Goal: Task Accomplishment & Management: Use online tool/utility

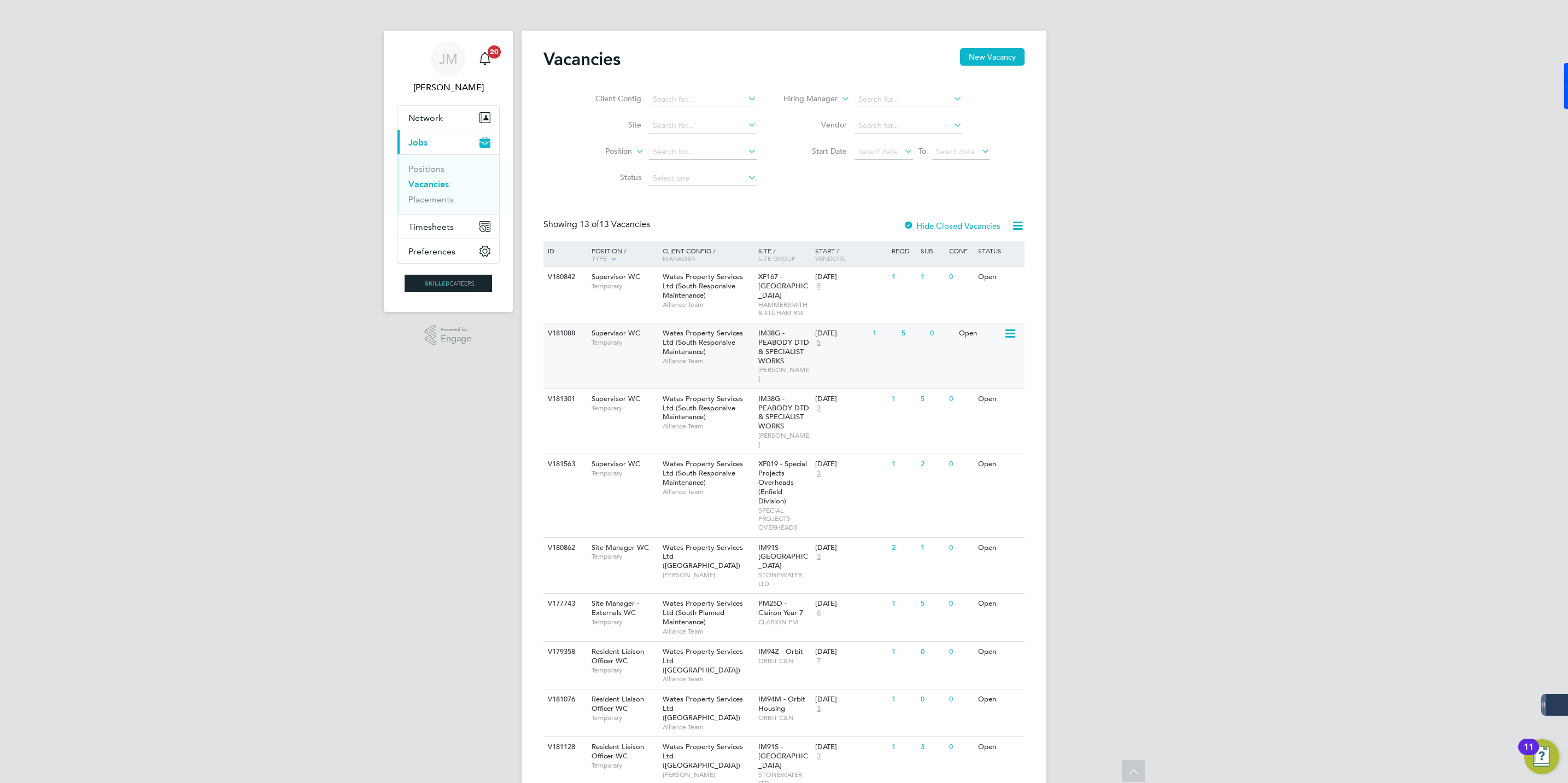
scroll to position [82, 0]
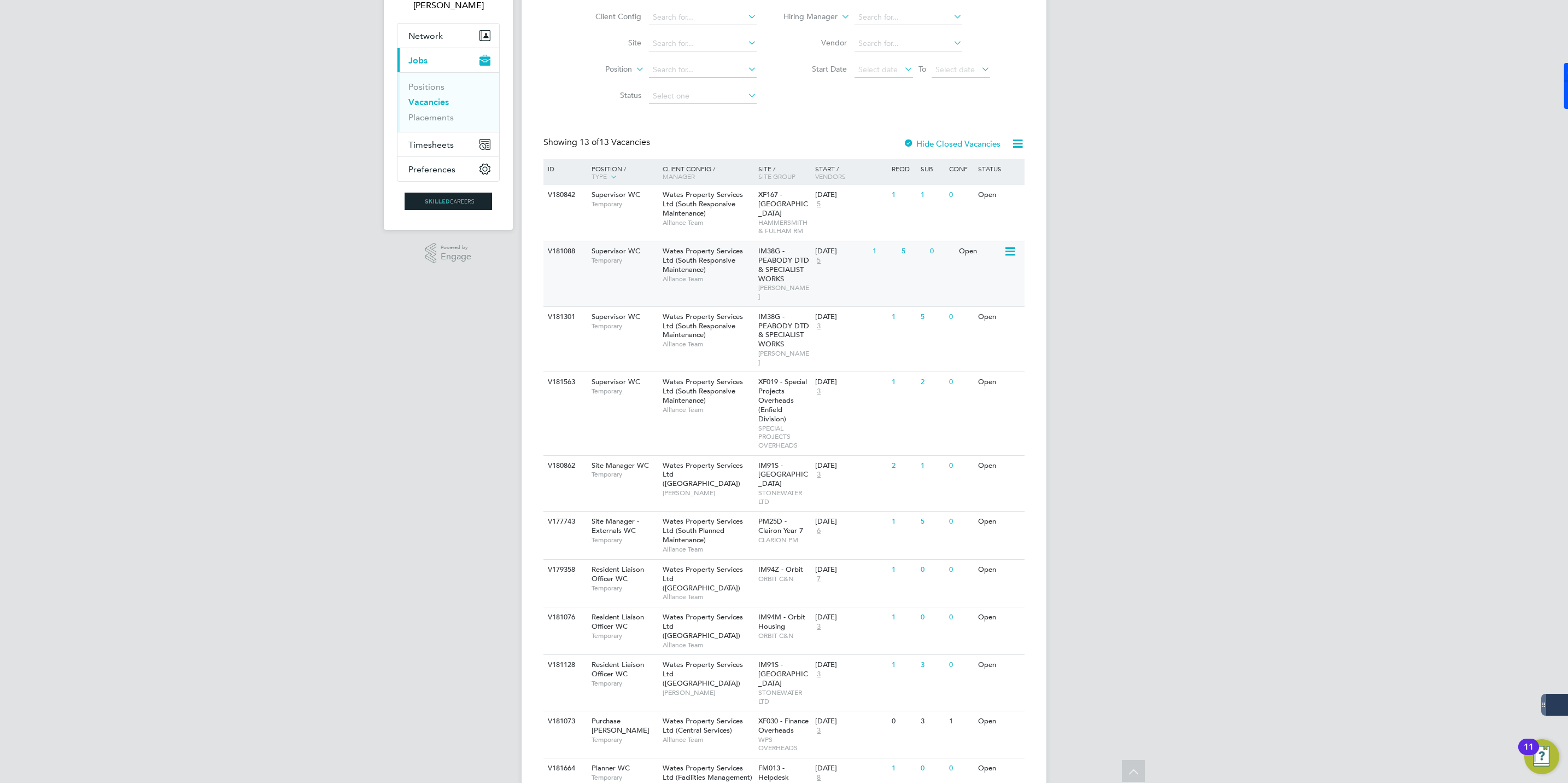
click at [710, 263] on span "Wates Property Services Ltd (South Responsive Maintenance)" at bounding box center [703, 260] width 81 height 28
click at [761, 324] on span "IM38G - PEABODY DTD & SPECIALIST WORKS" at bounding box center [784, 330] width 51 height 37
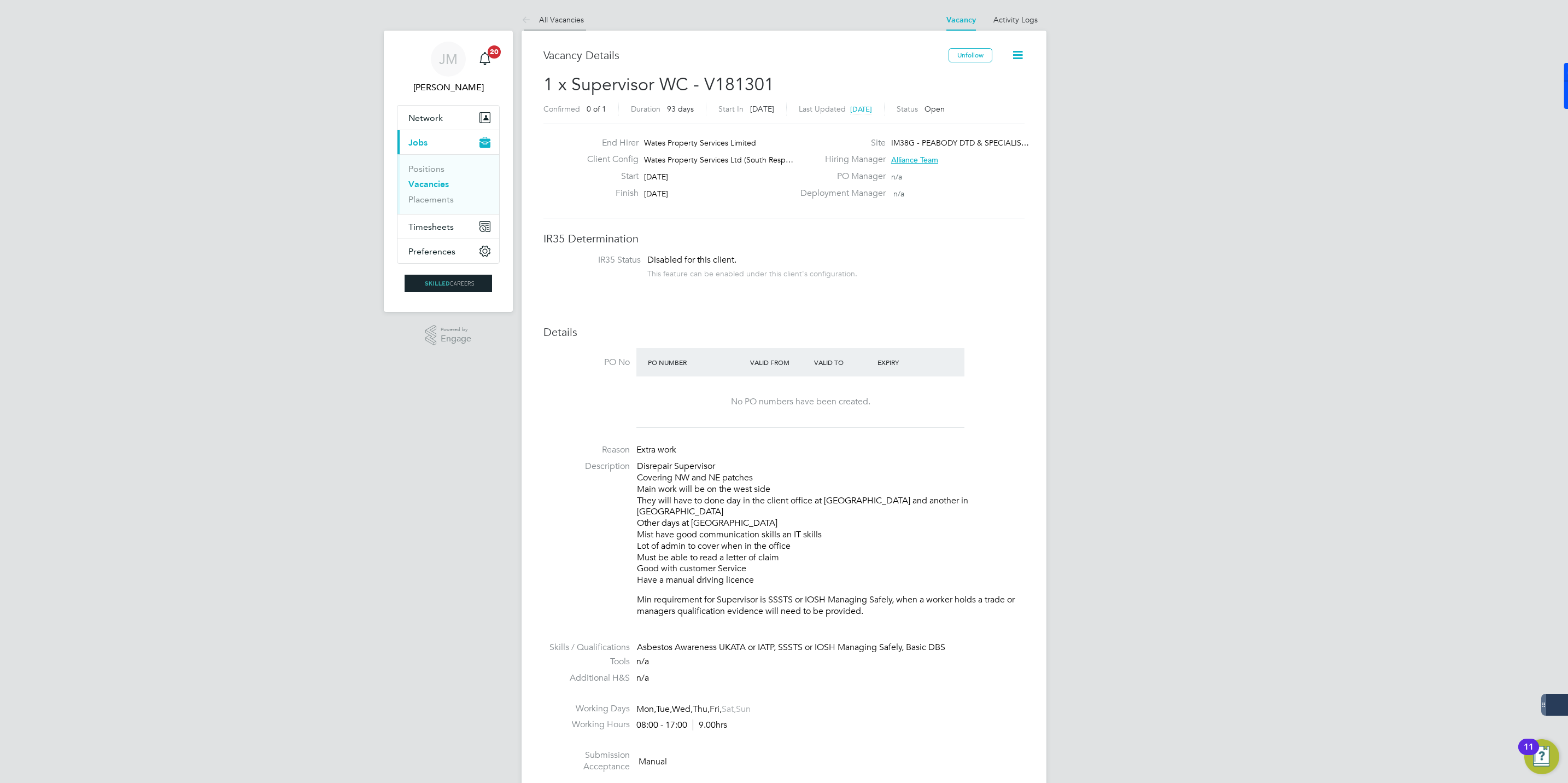
click at [559, 20] on link "All Vacancies" at bounding box center [553, 20] width 63 height 10
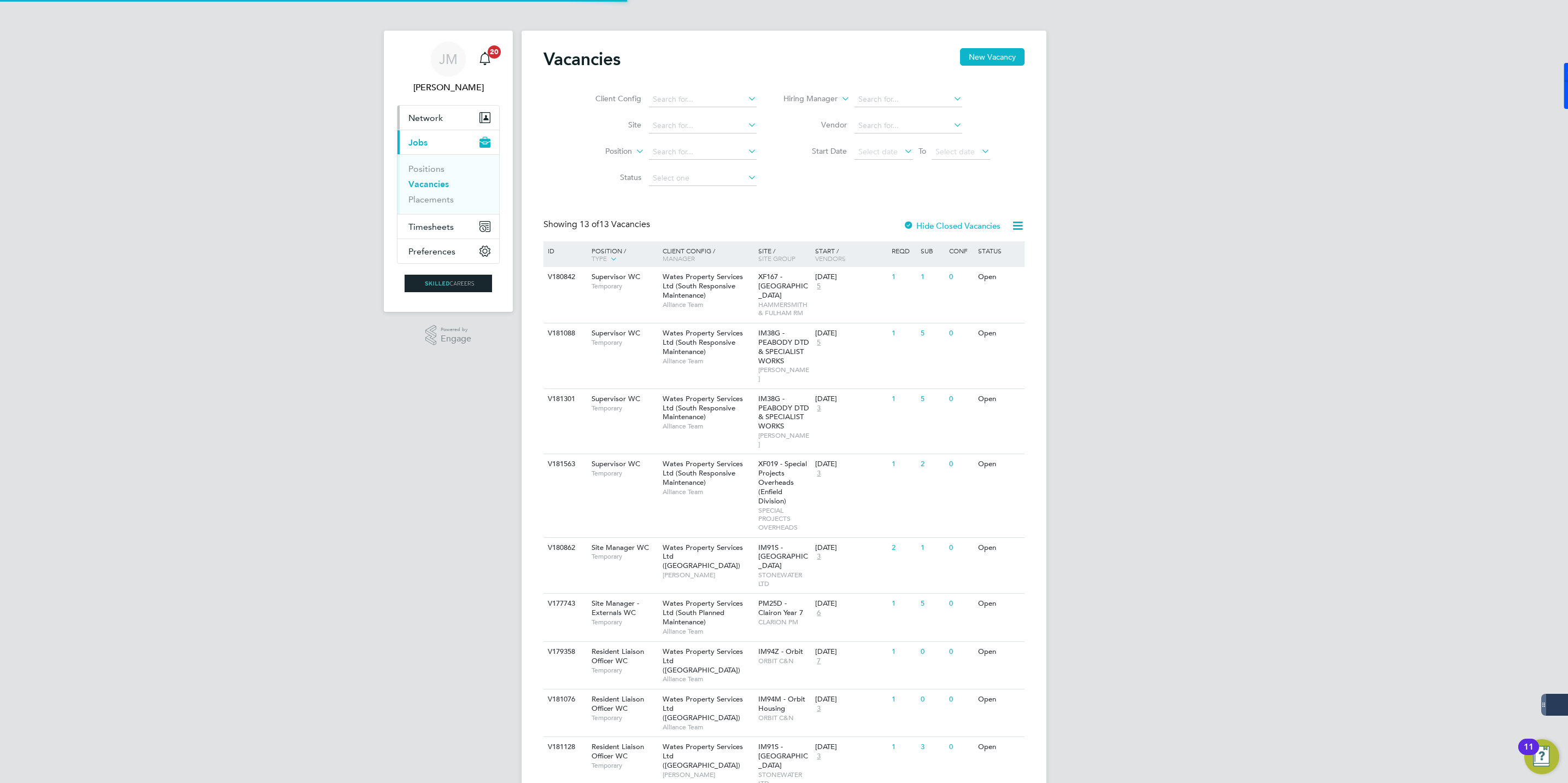
click at [422, 113] on span "Network" at bounding box center [426, 118] width 34 height 10
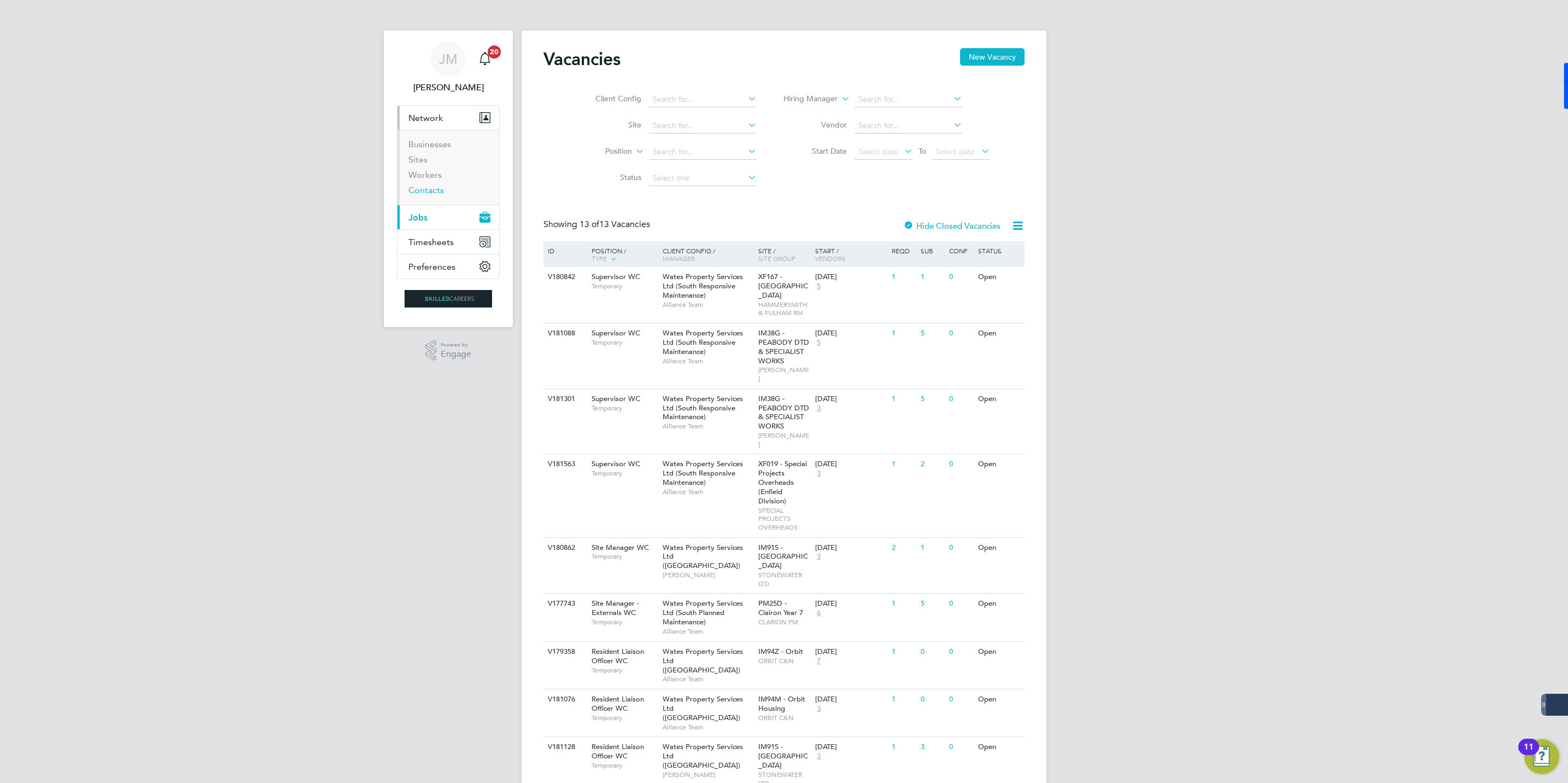
click at [429, 189] on link "Contacts" at bounding box center [426, 190] width 36 height 10
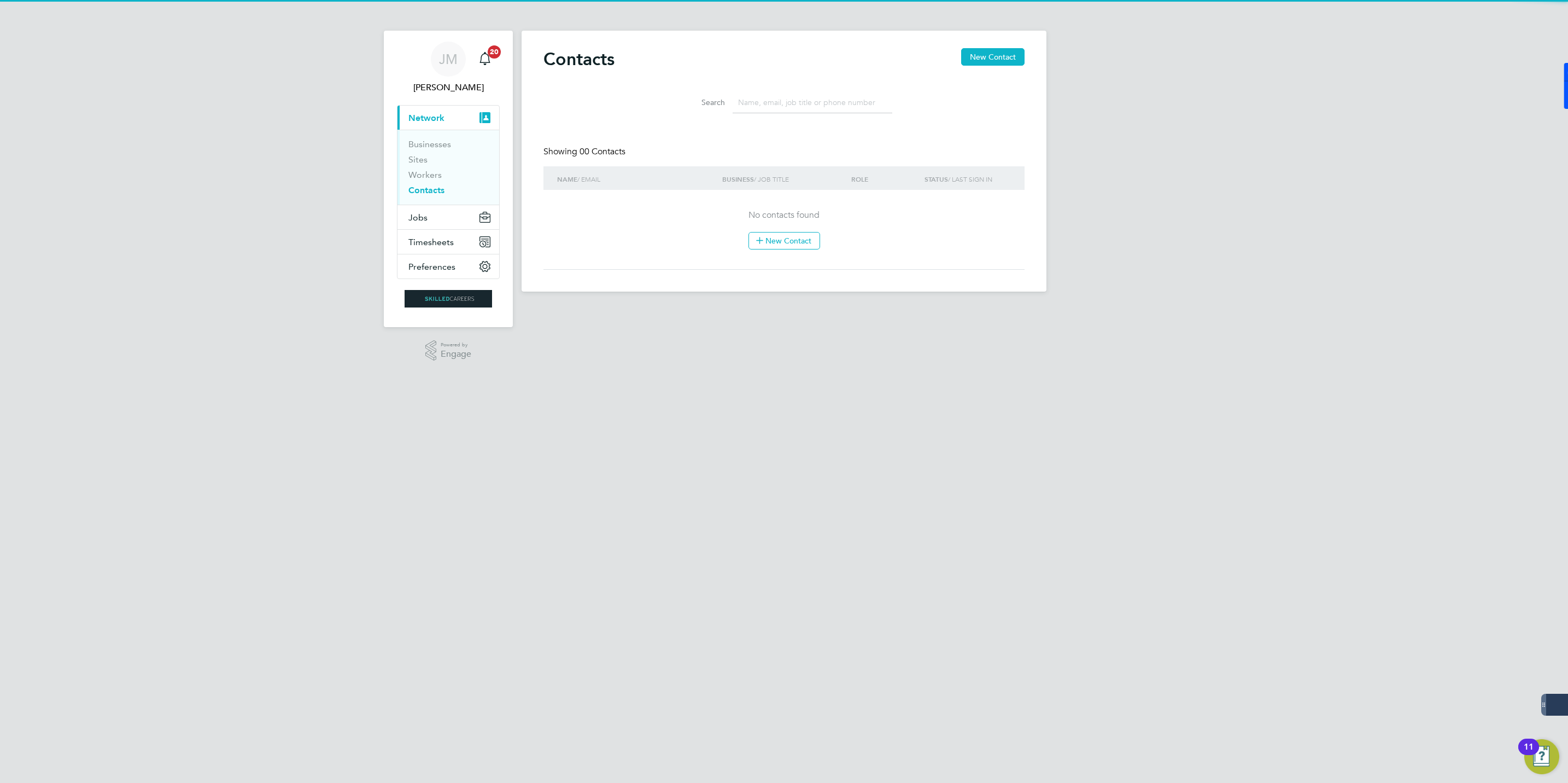
click at [824, 98] on input at bounding box center [812, 103] width 159 height 22
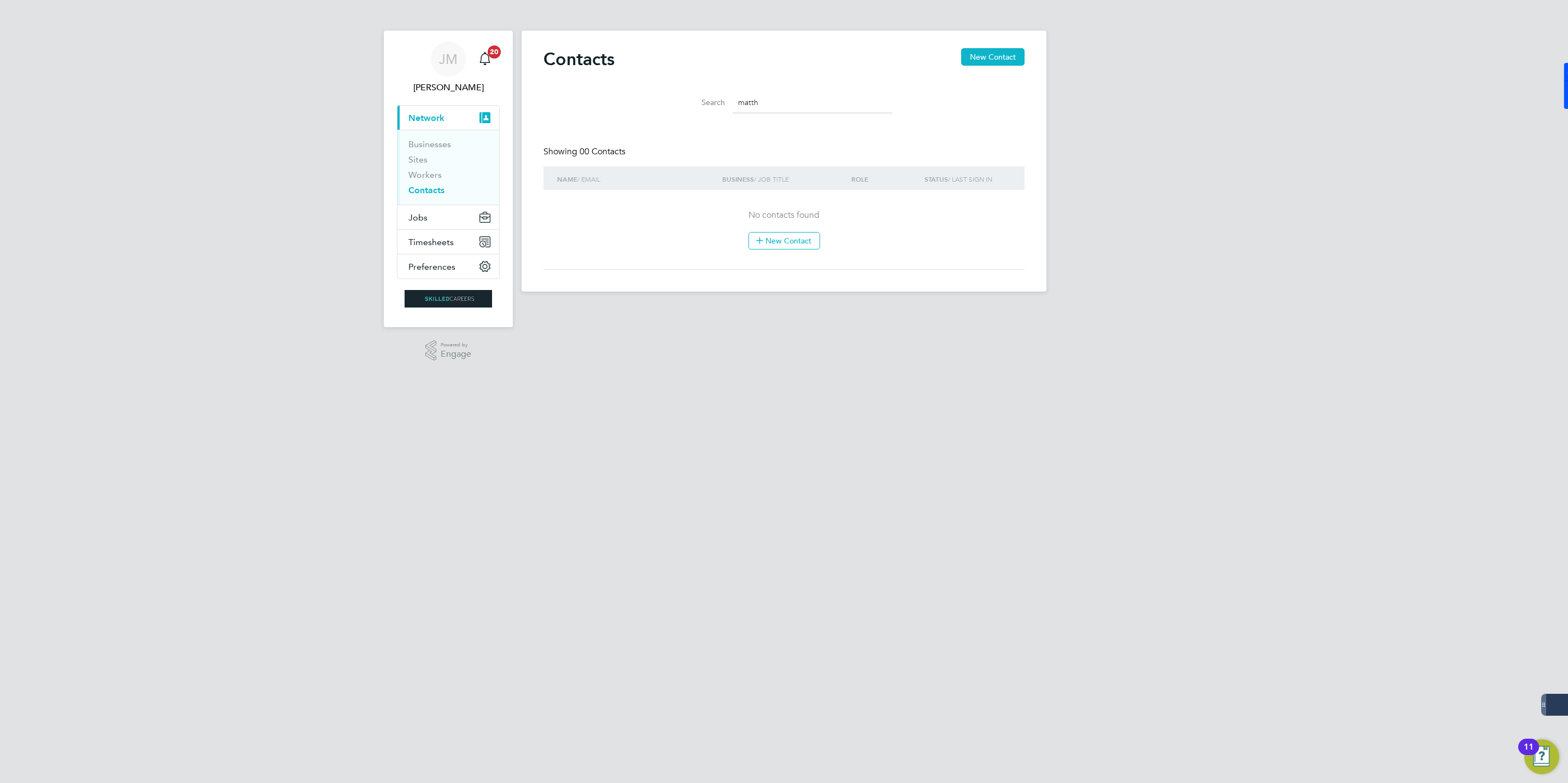
type input "matth"
click at [965, 309] on html "JM Jack McMurray Notifications 20 Applications: Current page: Network Businesse…" at bounding box center [784, 154] width 1568 height 309
click at [922, 309] on html "JM Jack McMurray Notifications 20 Applications: Current page: Network Businesse…" at bounding box center [784, 154] width 1568 height 309
drag, startPoint x: 1529, startPoint y: 406, endPoint x: 1515, endPoint y: 412, distance: 15.2
click at [1526, 309] on html "JM Jack McMurray Notifications 20 Applications: Current page: Network Businesse…" at bounding box center [784, 154] width 1568 height 309
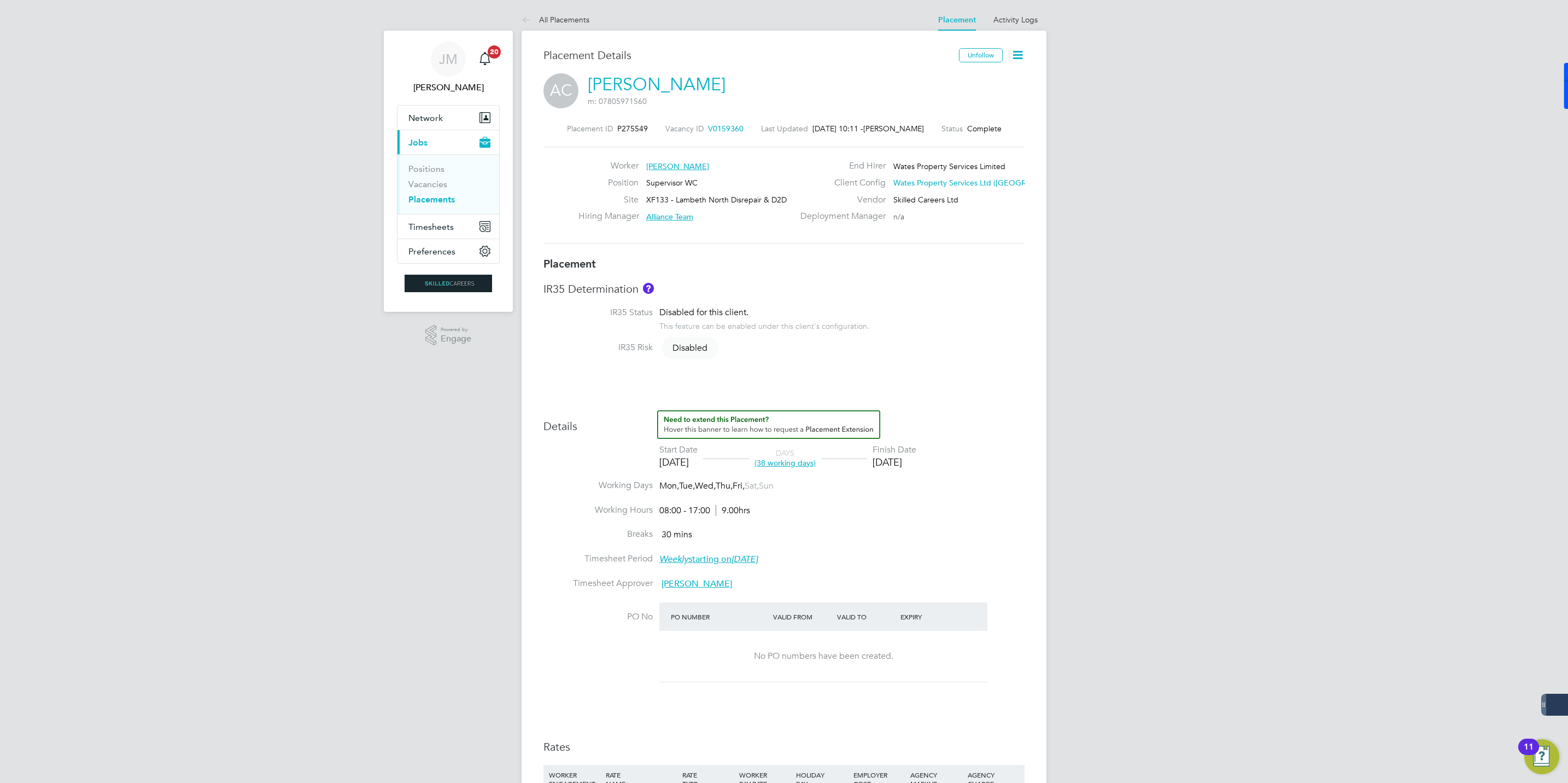
click at [426, 202] on link "Placements" at bounding box center [432, 199] width 46 height 10
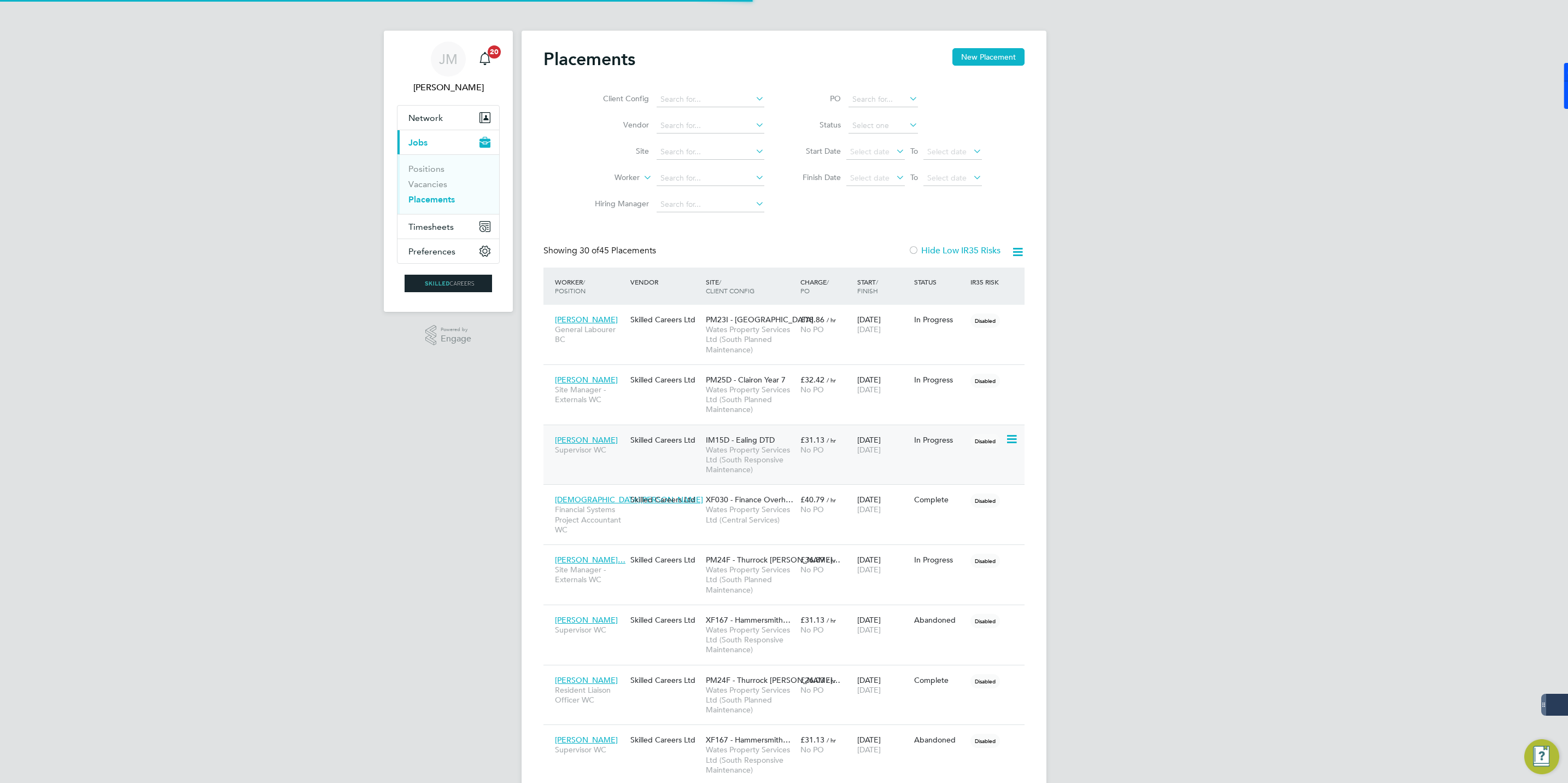
scroll to position [5, 5]
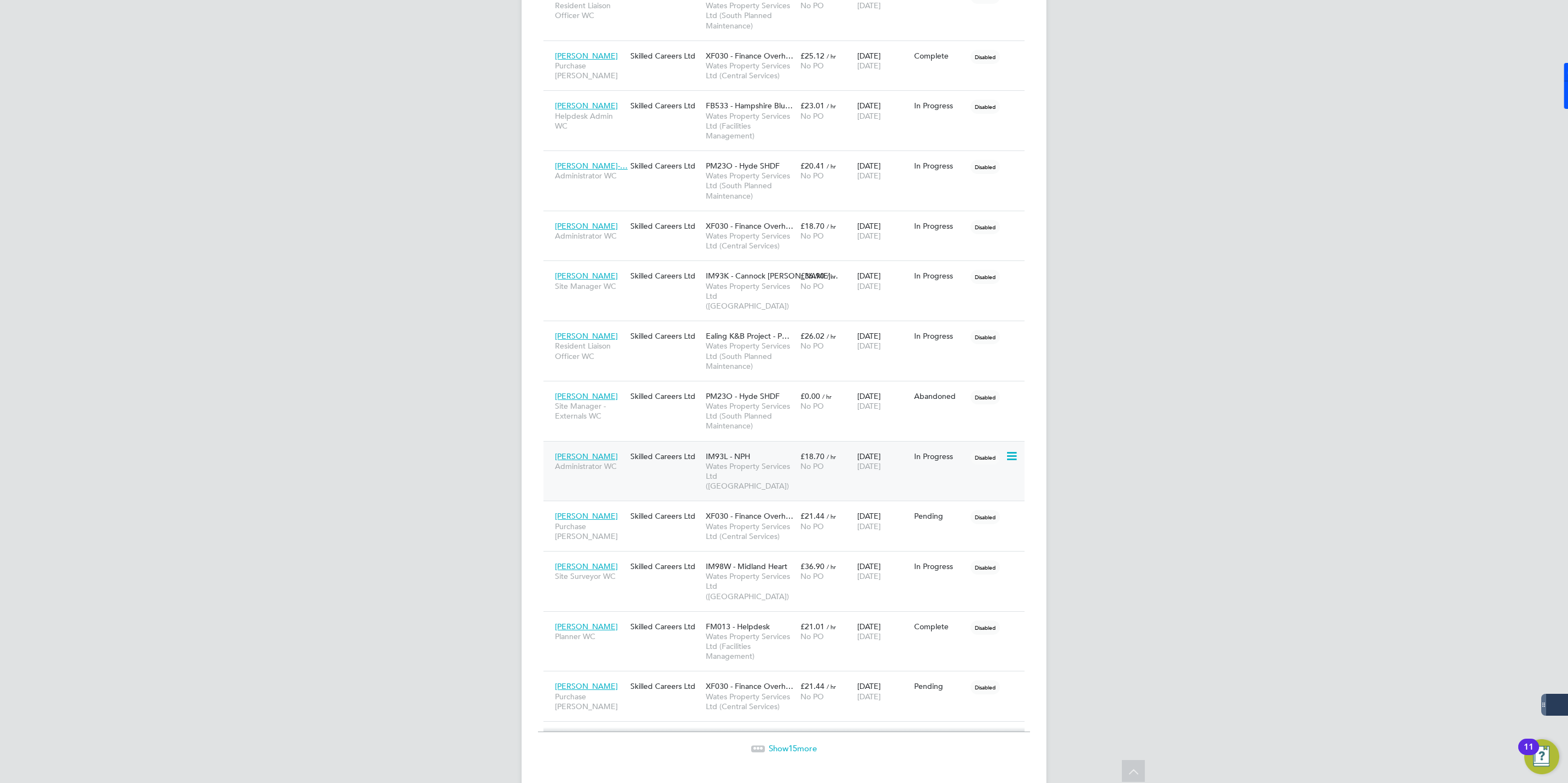
click at [684, 456] on div "Skilled Careers Ltd" at bounding box center [666, 456] width 75 height 21
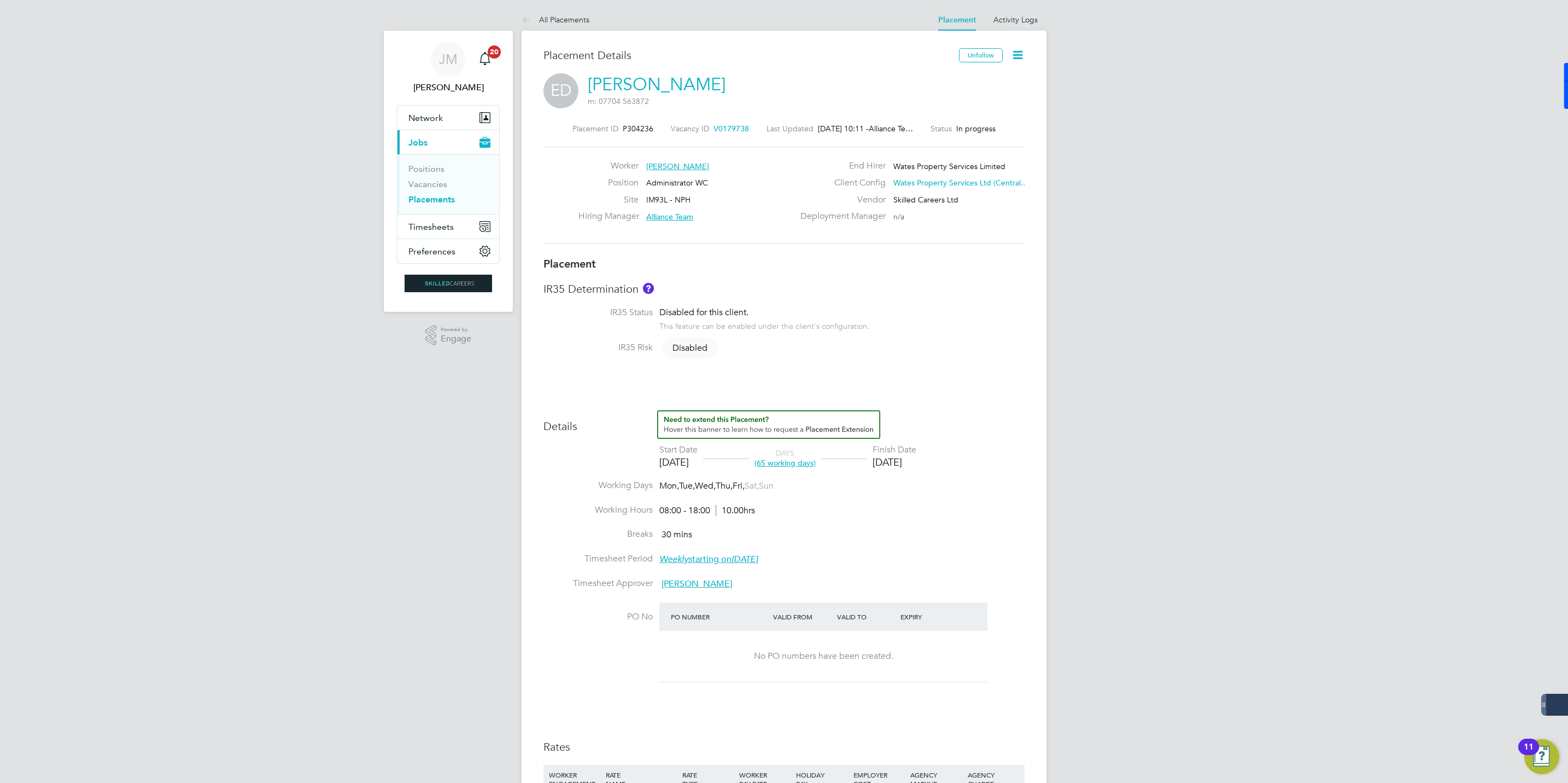
click at [1012, 61] on icon at bounding box center [1018, 55] width 13 height 13
click at [826, 79] on div "ED Erika Dabrise m: 07704 563872" at bounding box center [784, 91] width 481 height 37
click at [619, 77] on link "[PERSON_NAME]" at bounding box center [656, 85] width 138 height 22
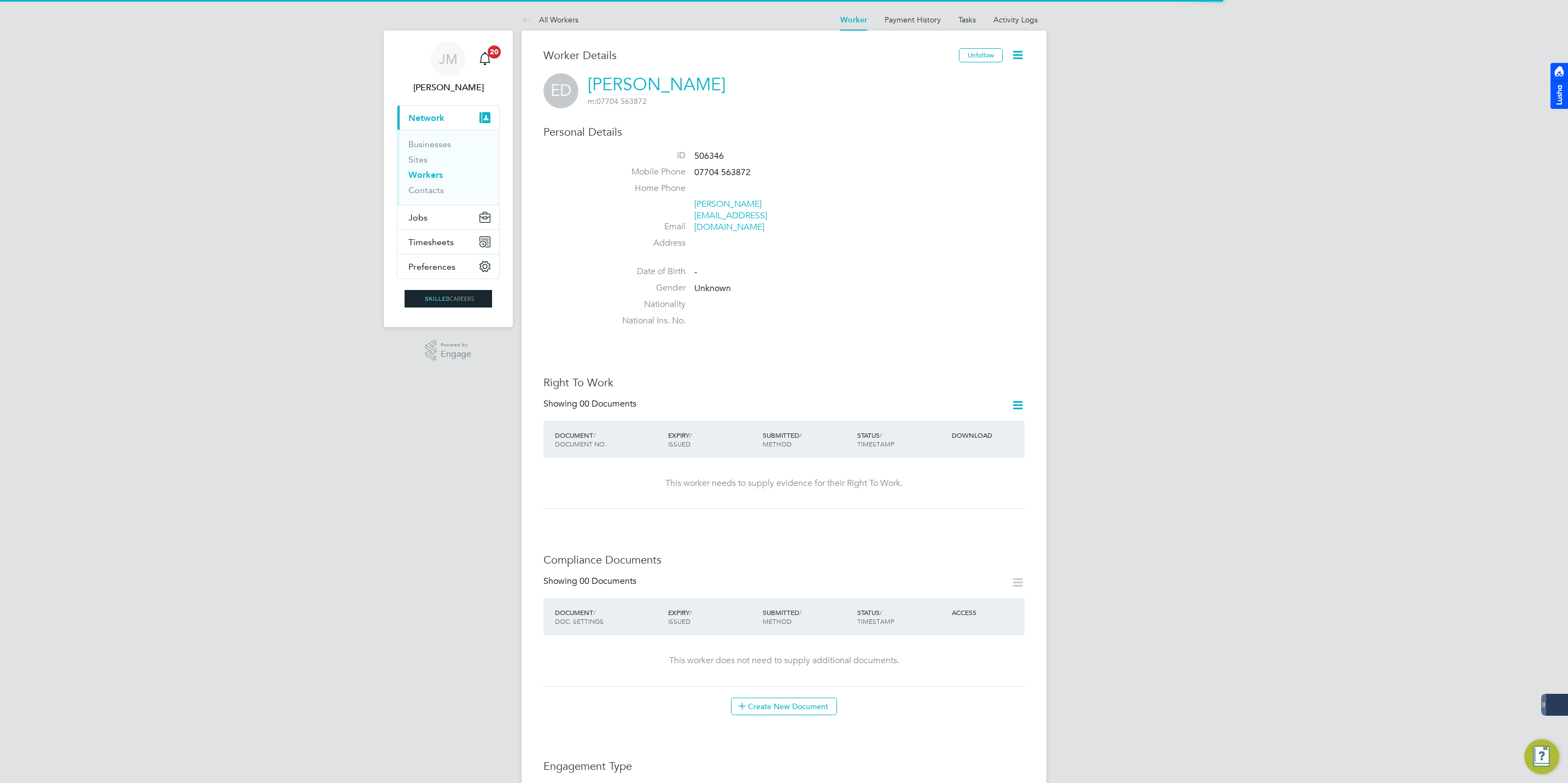
click at [1016, 60] on icon at bounding box center [1018, 55] width 13 height 13
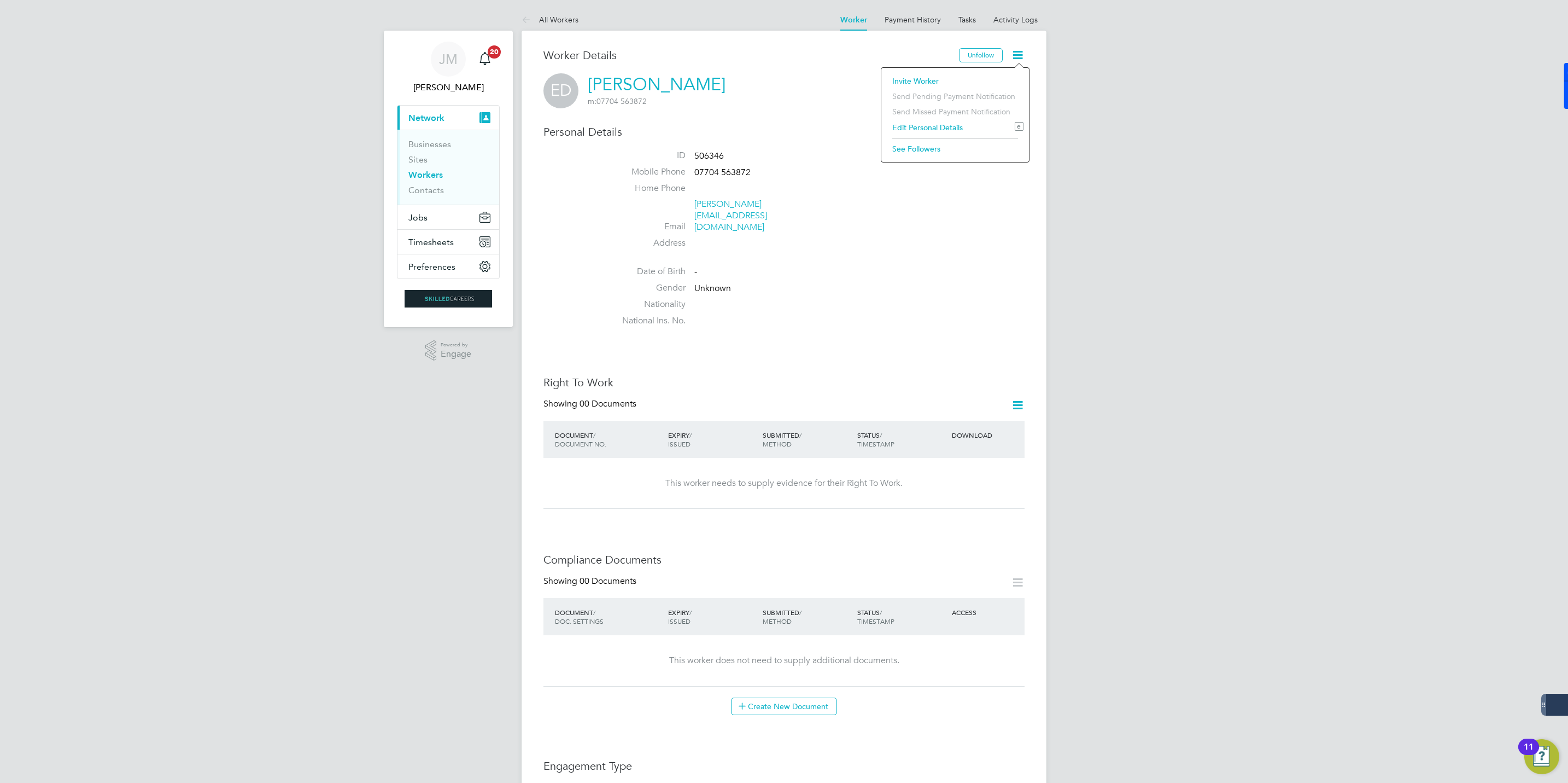
click at [909, 76] on li "Invite Worker" at bounding box center [955, 81] width 136 height 15
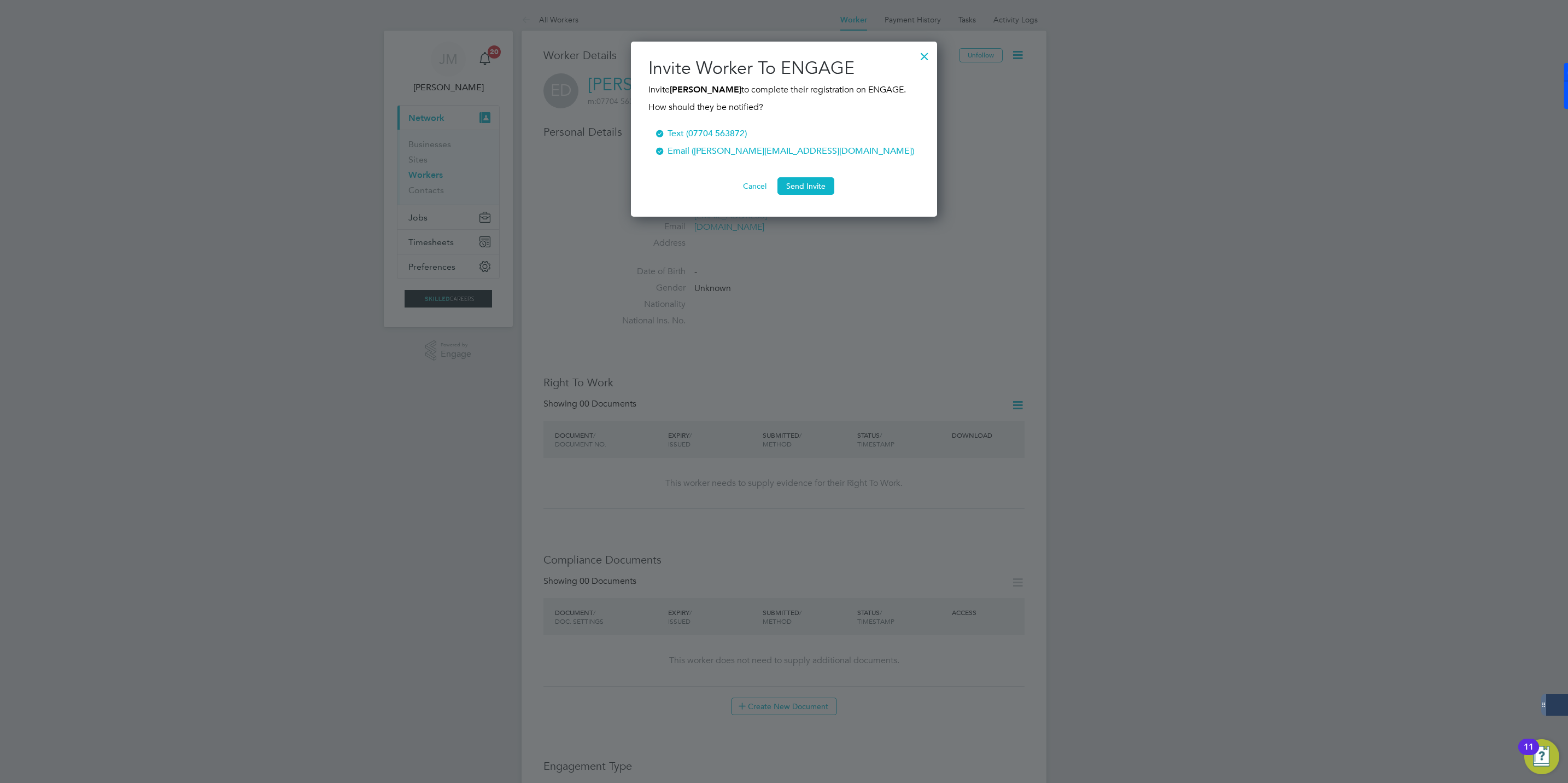
scroll to position [176, 307]
click at [814, 180] on button "Send Invite" at bounding box center [806, 186] width 57 height 17
